Goal: Task Accomplishment & Management: Use online tool/utility

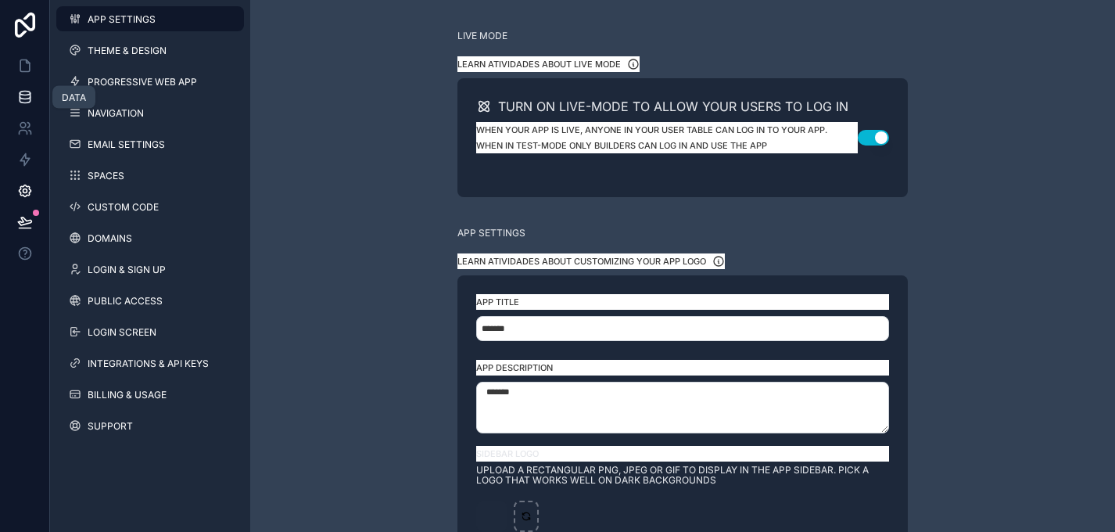
click at [22, 95] on icon at bounding box center [25, 94] width 10 height 4
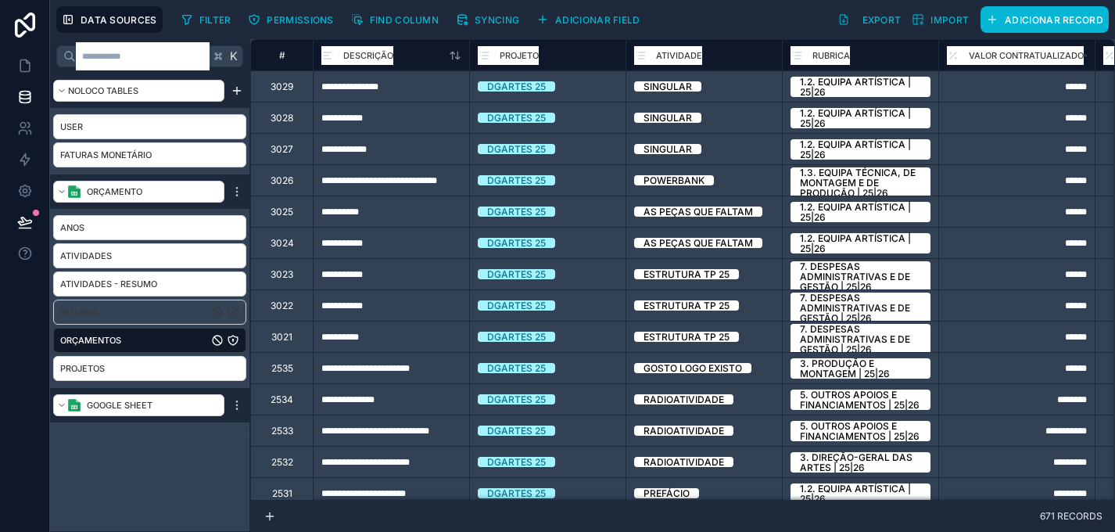
click at [163, 303] on div "Faturas" at bounding box center [149, 312] width 193 height 25
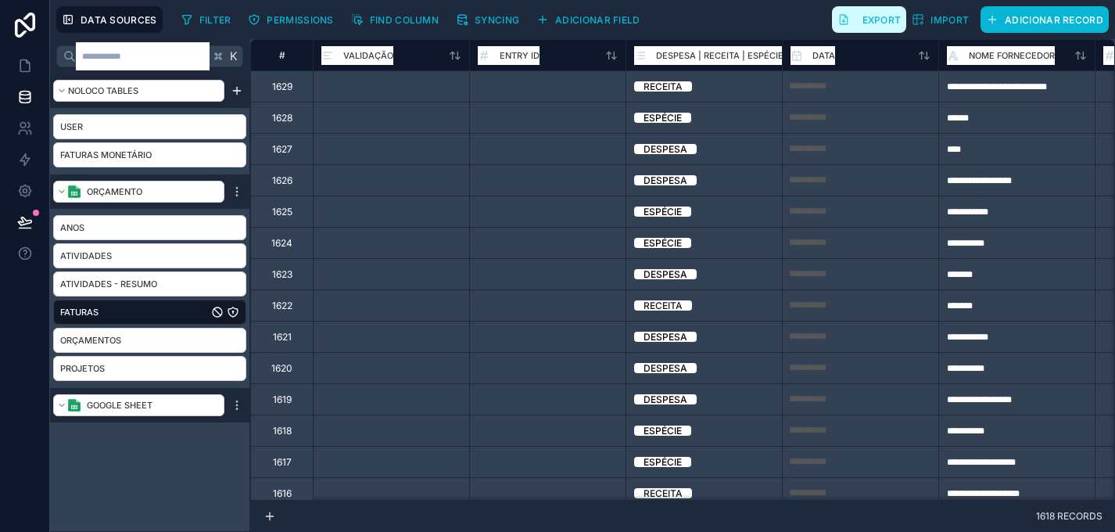
click at [881, 24] on span "Export" at bounding box center [882, 20] width 39 height 12
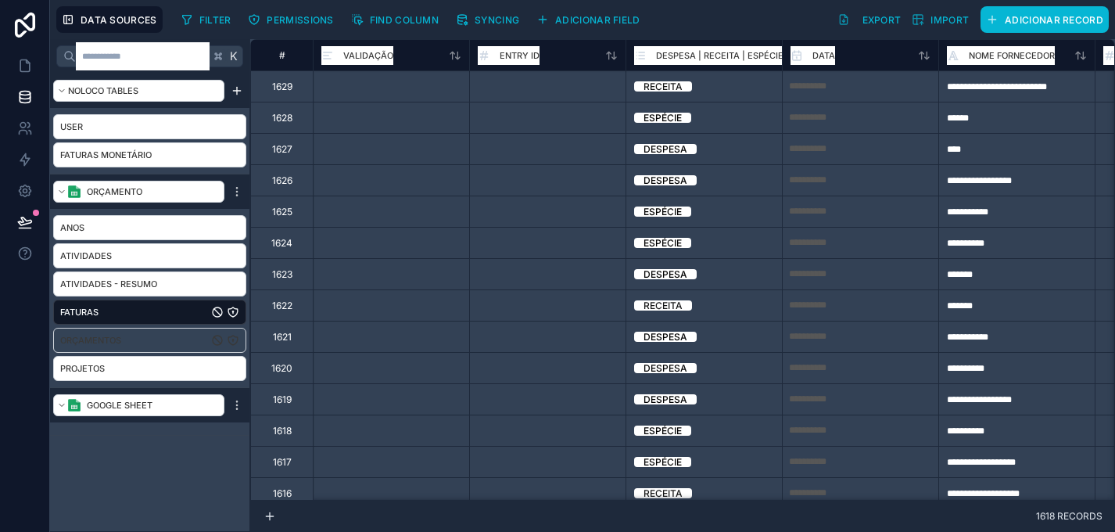
click at [155, 339] on div "Orçamentos" at bounding box center [149, 340] width 193 height 25
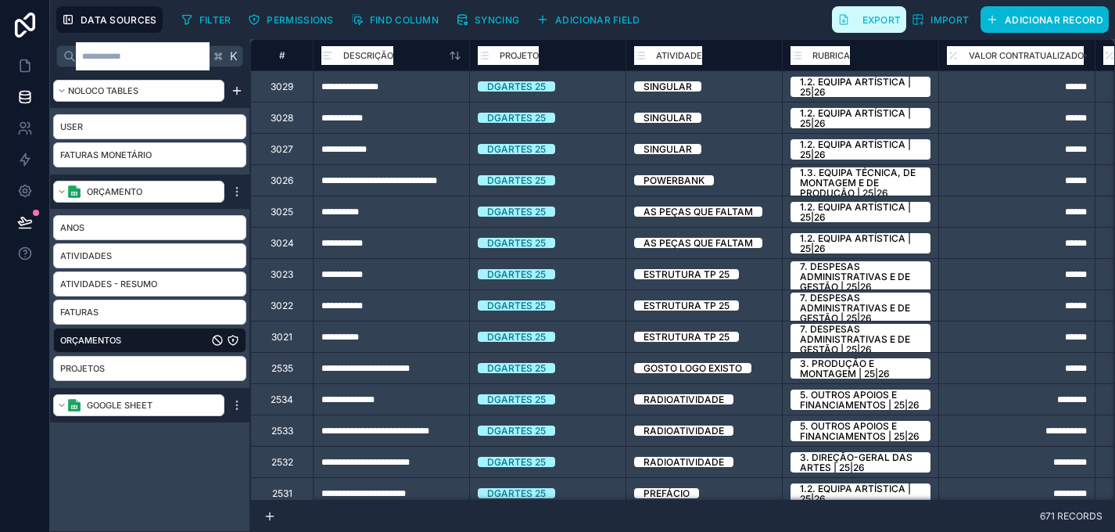
click at [892, 20] on span "Export" at bounding box center [882, 20] width 39 height 12
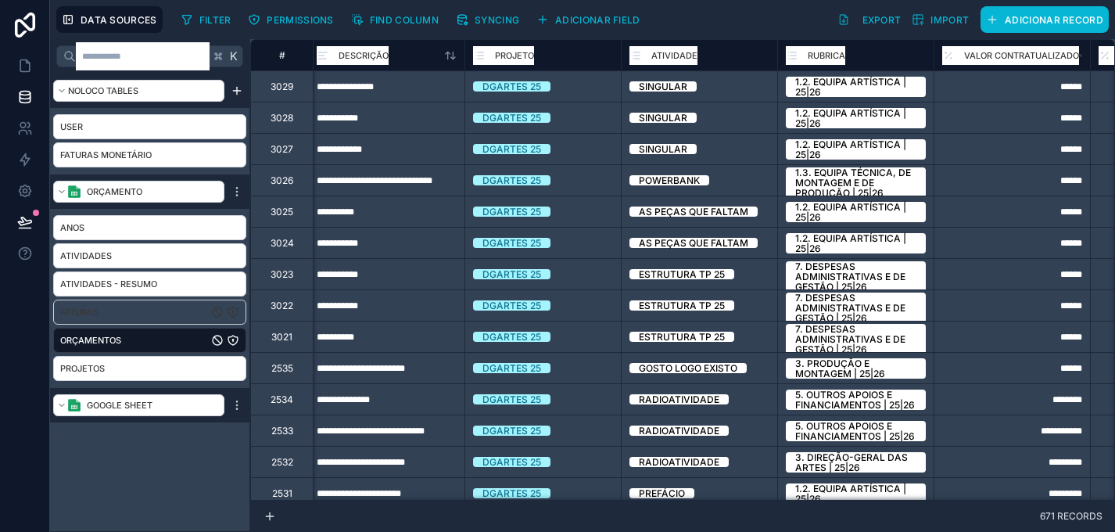
click at [202, 307] on div "Faturas" at bounding box center [149, 312] width 193 height 25
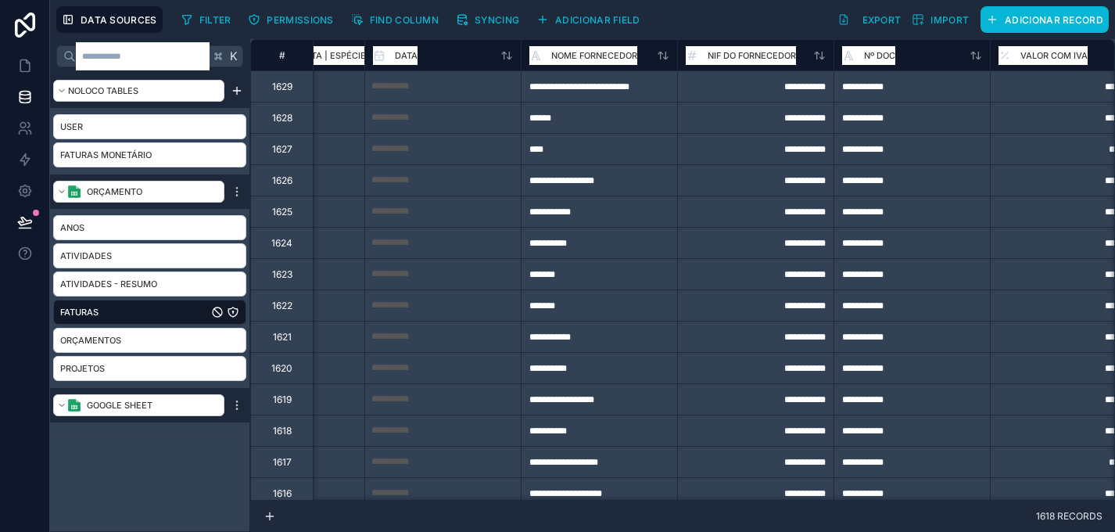
scroll to position [0, 285]
